Goal: Find specific page/section: Find specific page/section

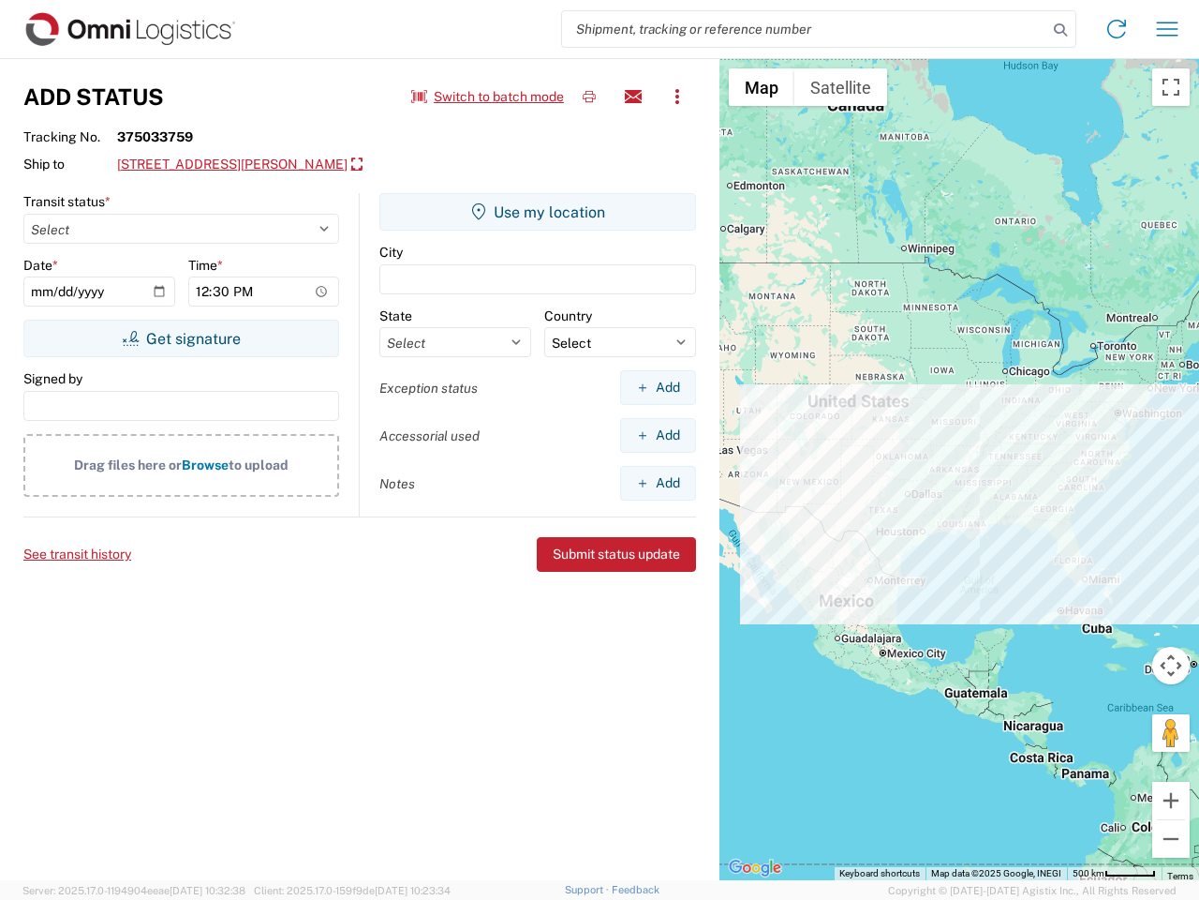
click at [805, 29] on input "search" at bounding box center [804, 29] width 485 height 36
click at [1061, 30] on icon at bounding box center [1061, 30] width 26 height 26
click at [1117, 29] on icon at bounding box center [1117, 29] width 30 height 30
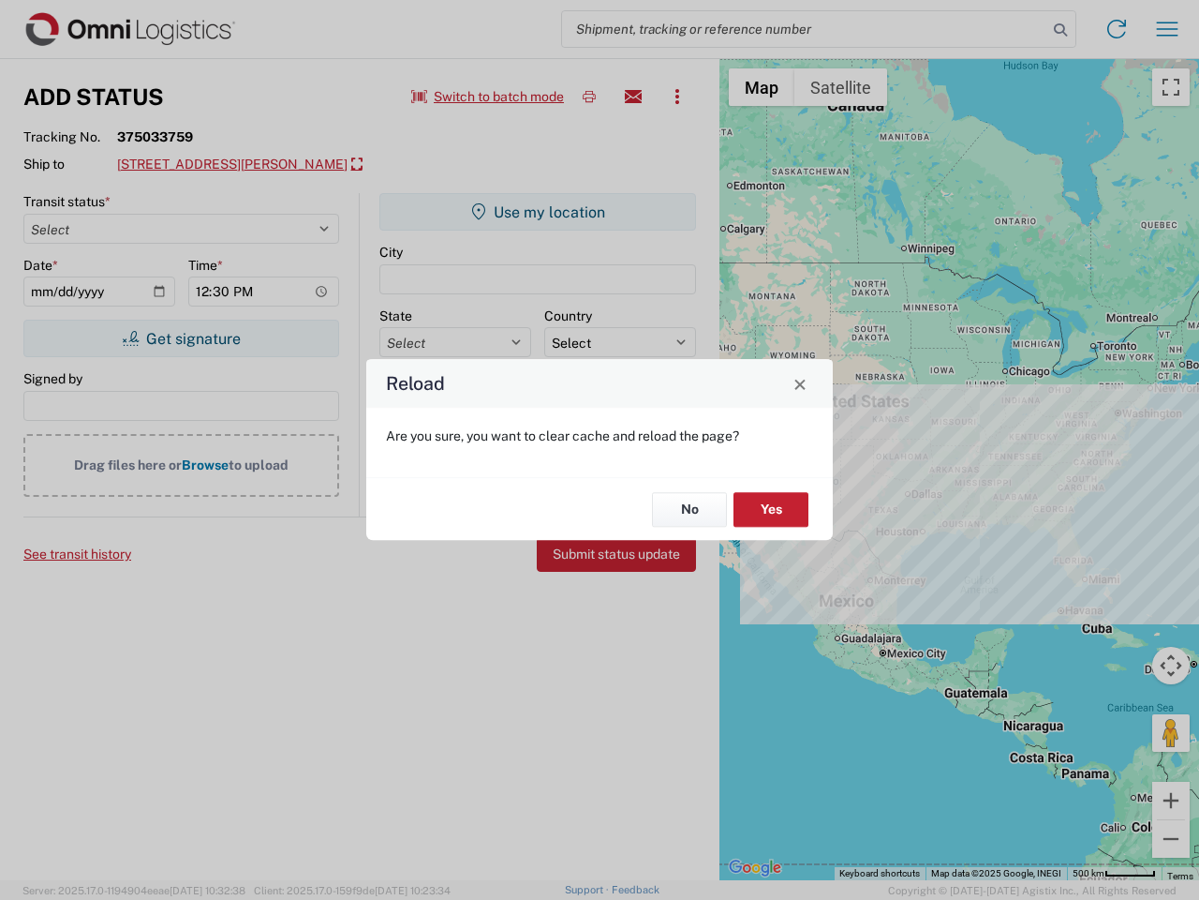
click at [1168, 29] on div "Reload Are you sure, you want to clear cache and reload the page? No Yes" at bounding box center [599, 450] width 1199 height 900
click at [488, 97] on div "Reload Are you sure, you want to clear cache and reload the page? No Yes" at bounding box center [599, 450] width 1199 height 900
click at [589, 97] on div "Reload Are you sure, you want to clear cache and reload the page? No Yes" at bounding box center [599, 450] width 1199 height 900
click at [633, 97] on div "Reload Are you sure, you want to clear cache and reload the page? No Yes" at bounding box center [599, 450] width 1199 height 900
click at [677, 97] on div "Reload Are you sure, you want to clear cache and reload the page? No Yes" at bounding box center [599, 450] width 1199 height 900
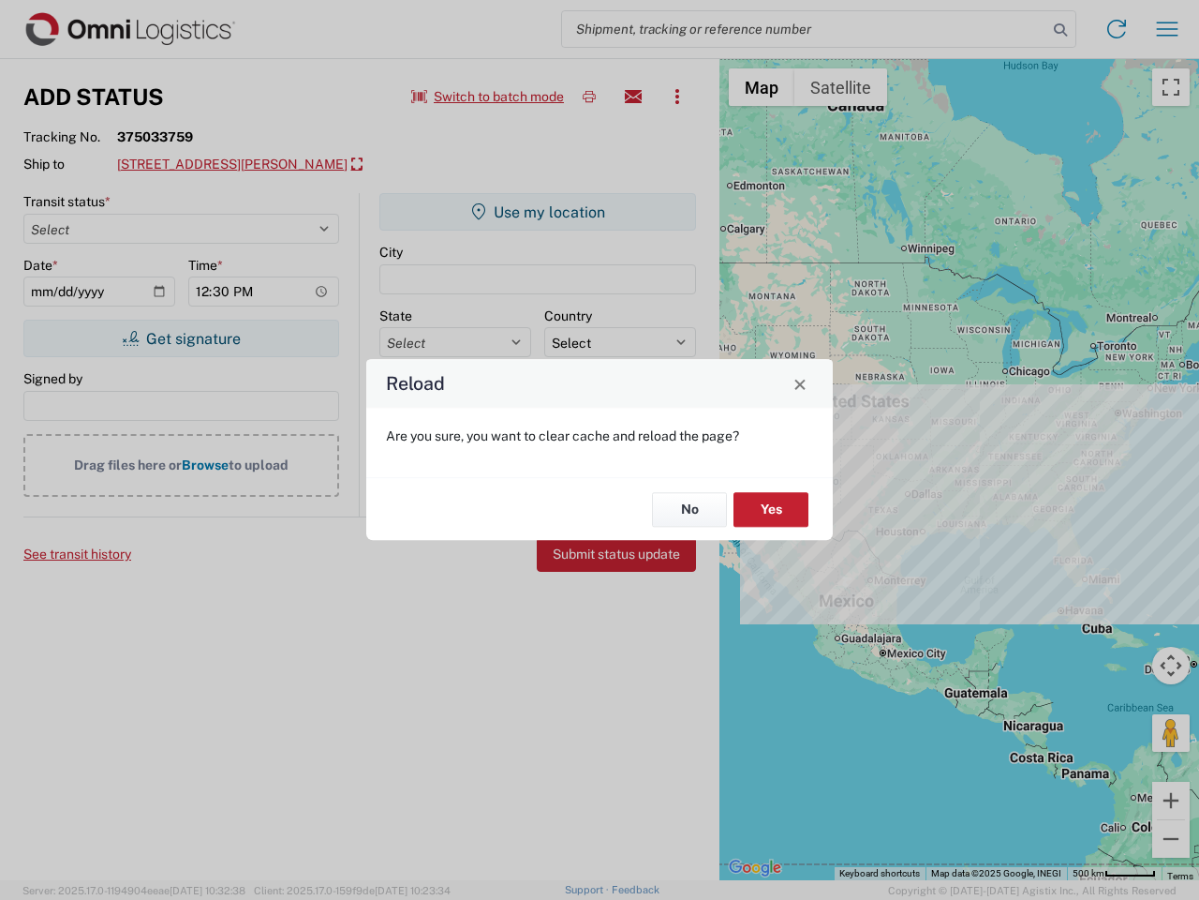
click at [270, 165] on div "Reload Are you sure, you want to clear cache and reload the page? No Yes" at bounding box center [599, 450] width 1199 height 900
click at [181, 338] on div "Reload Are you sure, you want to clear cache and reload the page? No Yes" at bounding box center [599, 450] width 1199 height 900
